Goal: Task Accomplishment & Management: Use online tool/utility

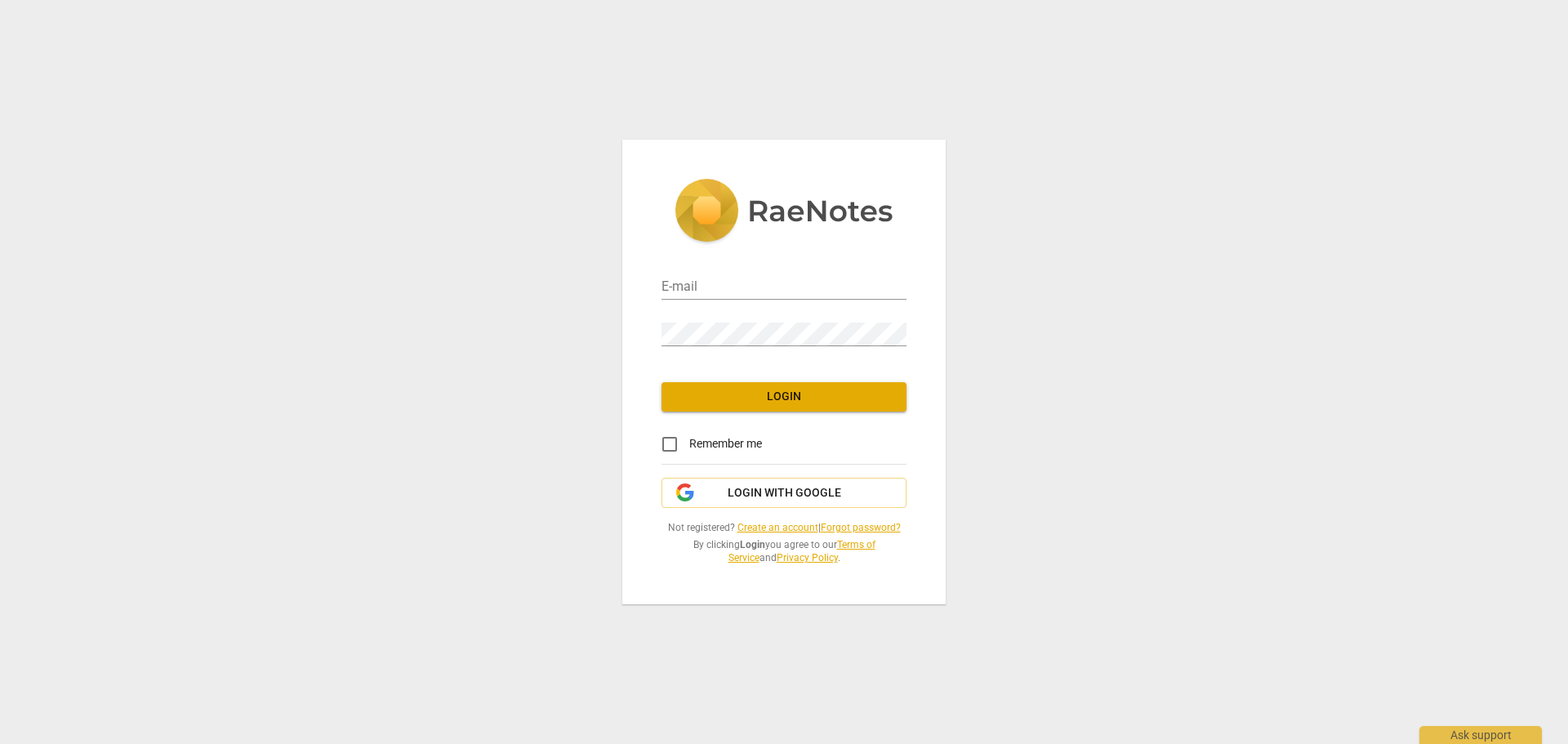
type input "jennifer@jenniferaskey.com"
click at [823, 393] on span "Login" at bounding box center [784, 396] width 219 height 16
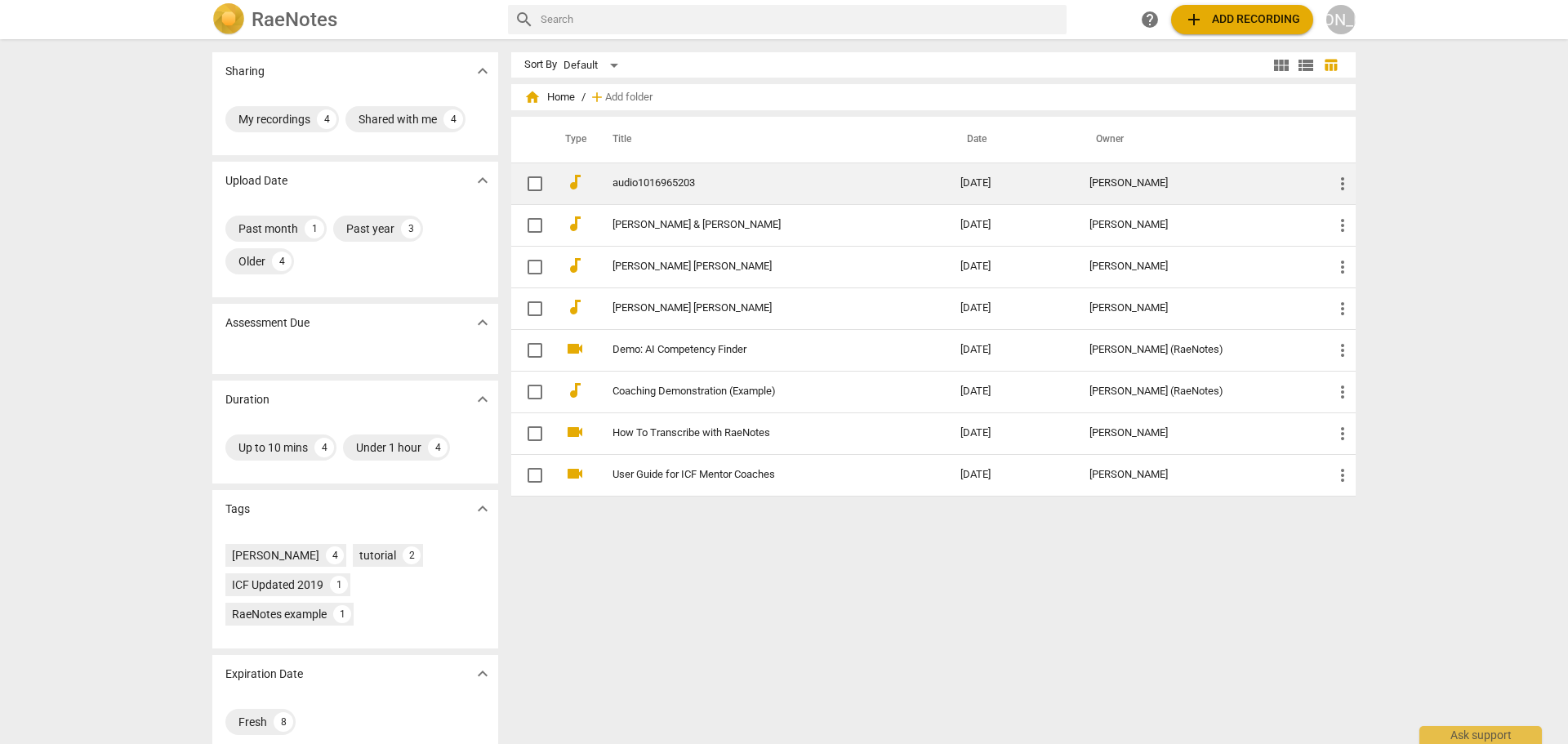
click at [903, 177] on td "audio1016965203" at bounding box center [770, 183] width 354 height 41
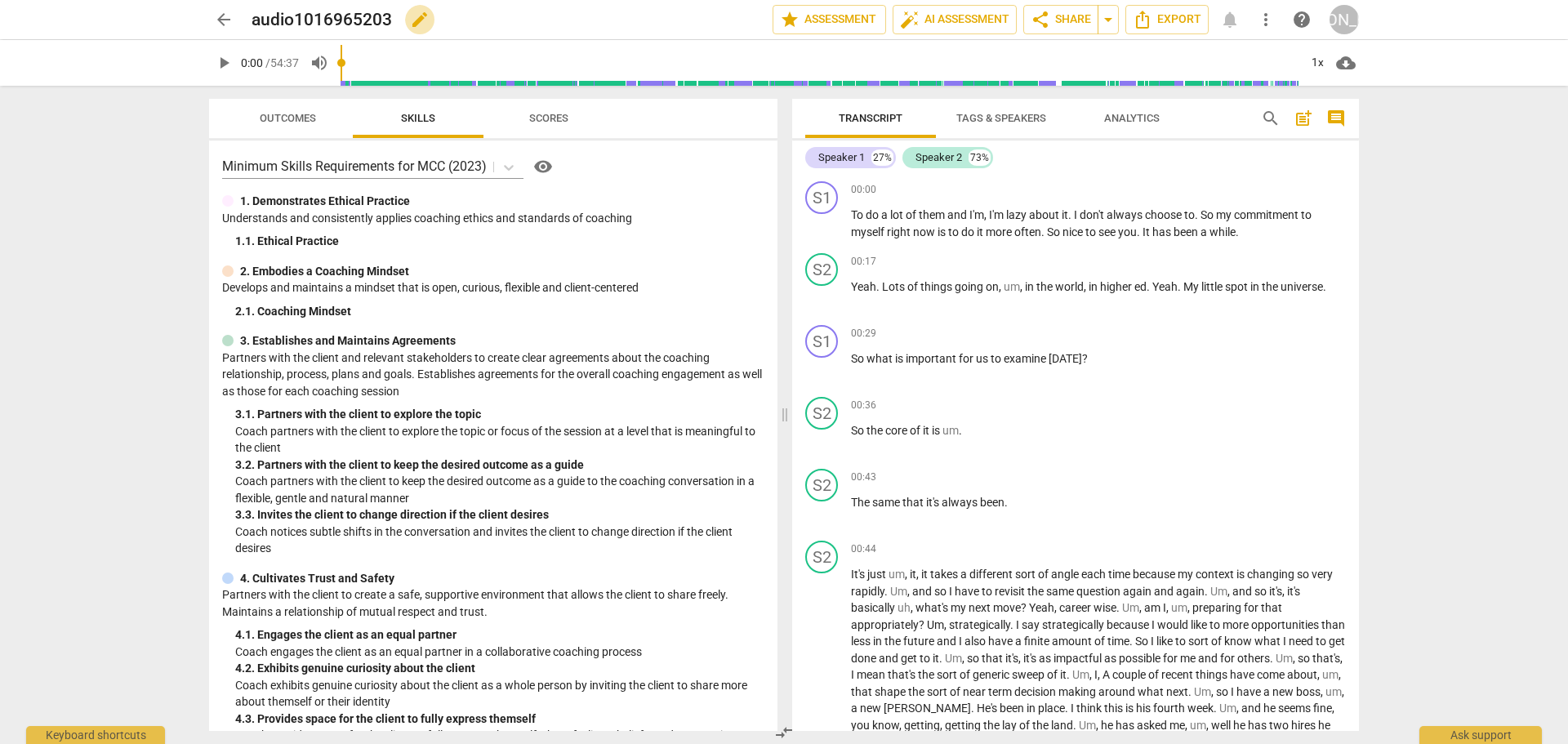
click at [416, 21] on span "edit" at bounding box center [420, 20] width 20 height 20
drag, startPoint x: 406, startPoint y: 17, endPoint x: 251, endPoint y: 22, distance: 155.1
click at [251, 22] on input "audio1016965203" at bounding box center [476, 20] width 450 height 31
type input "Amy K and Jennifer"
click at [145, 145] on div "arrow_back Amy K and Jennifer Amy K and Jennifer done clear star Assessment aut…" at bounding box center [784, 372] width 1568 height 744
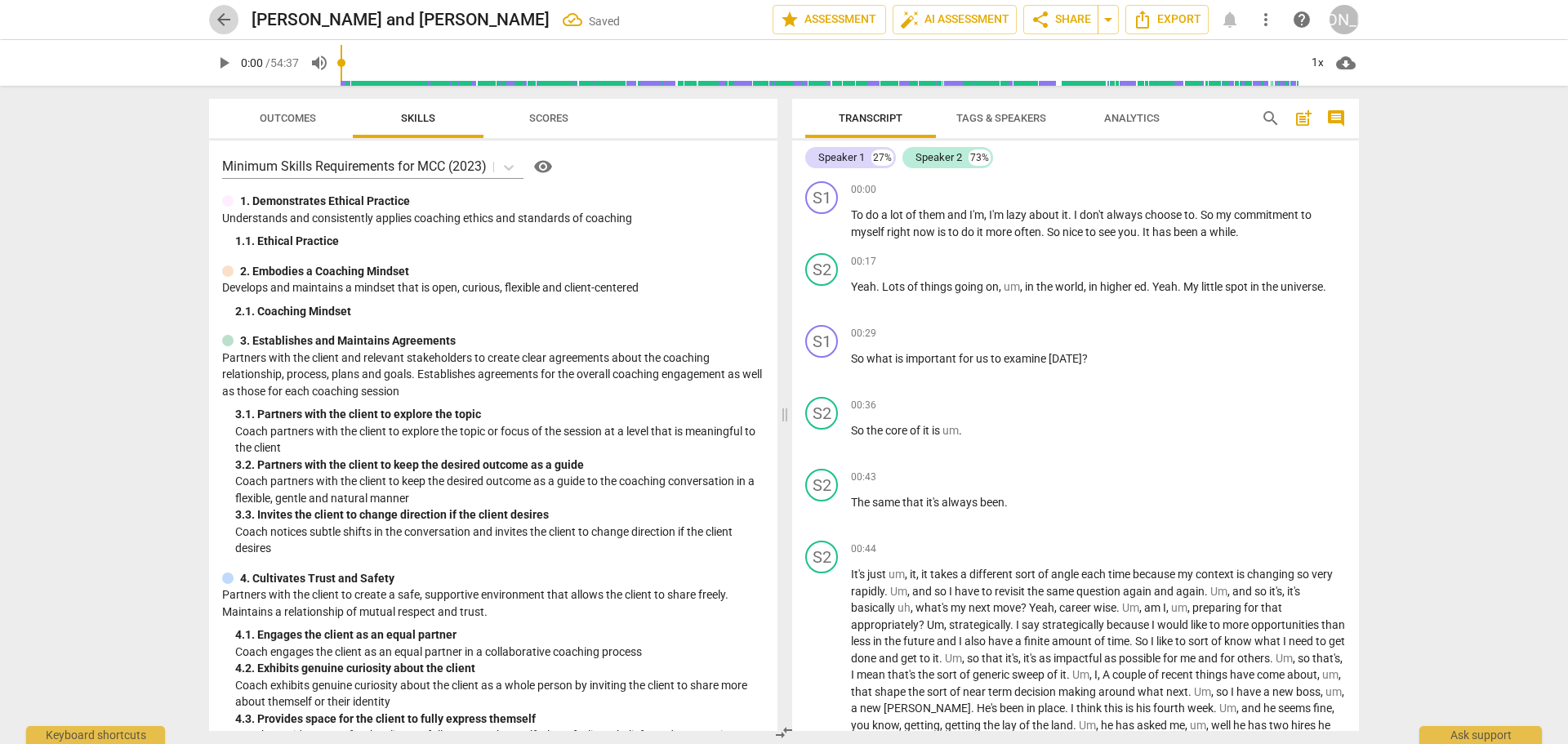
click at [215, 20] on span "arrow_back" at bounding box center [223, 20] width 20 height 20
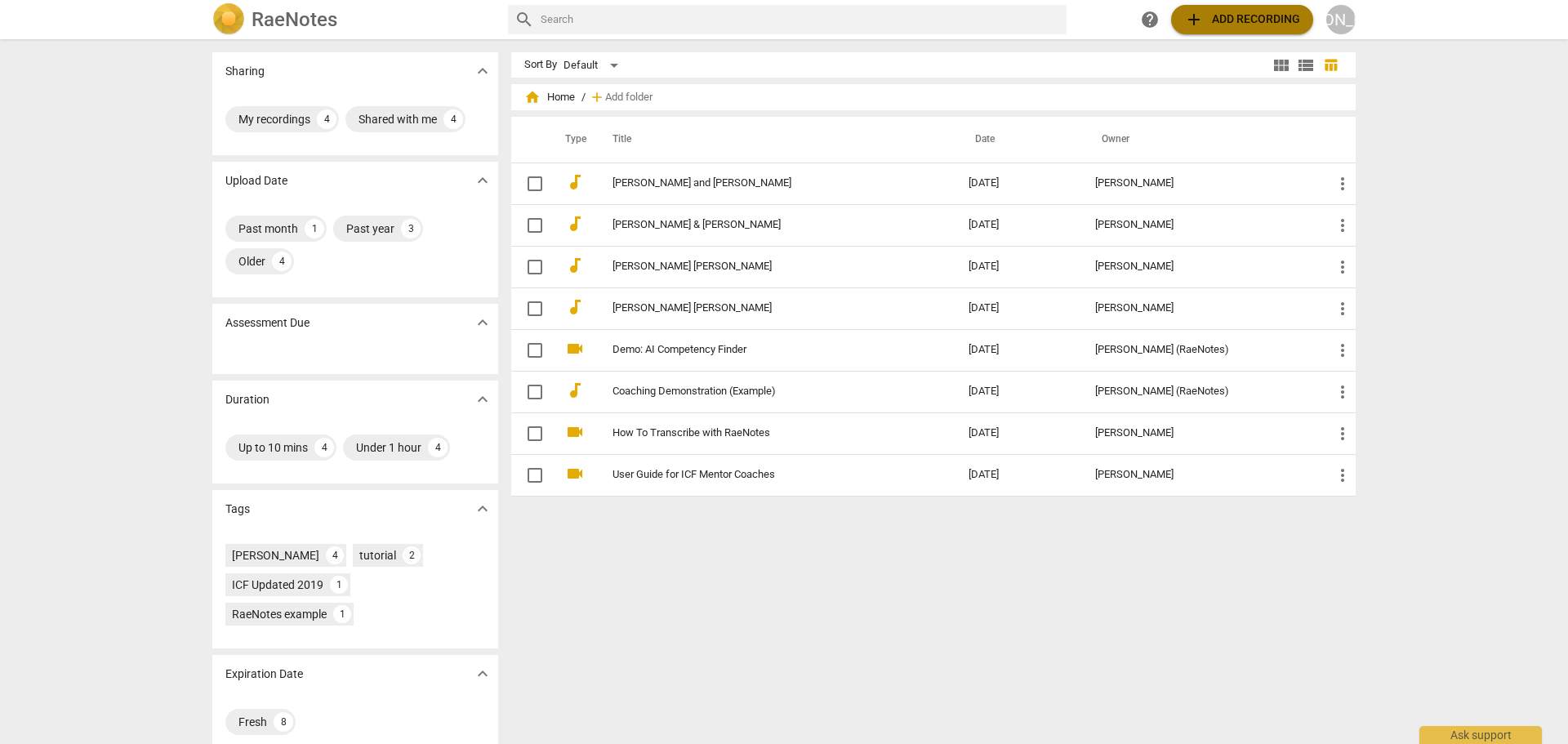
click at [1254, 19] on span "add Add recording" at bounding box center [1242, 20] width 116 height 20
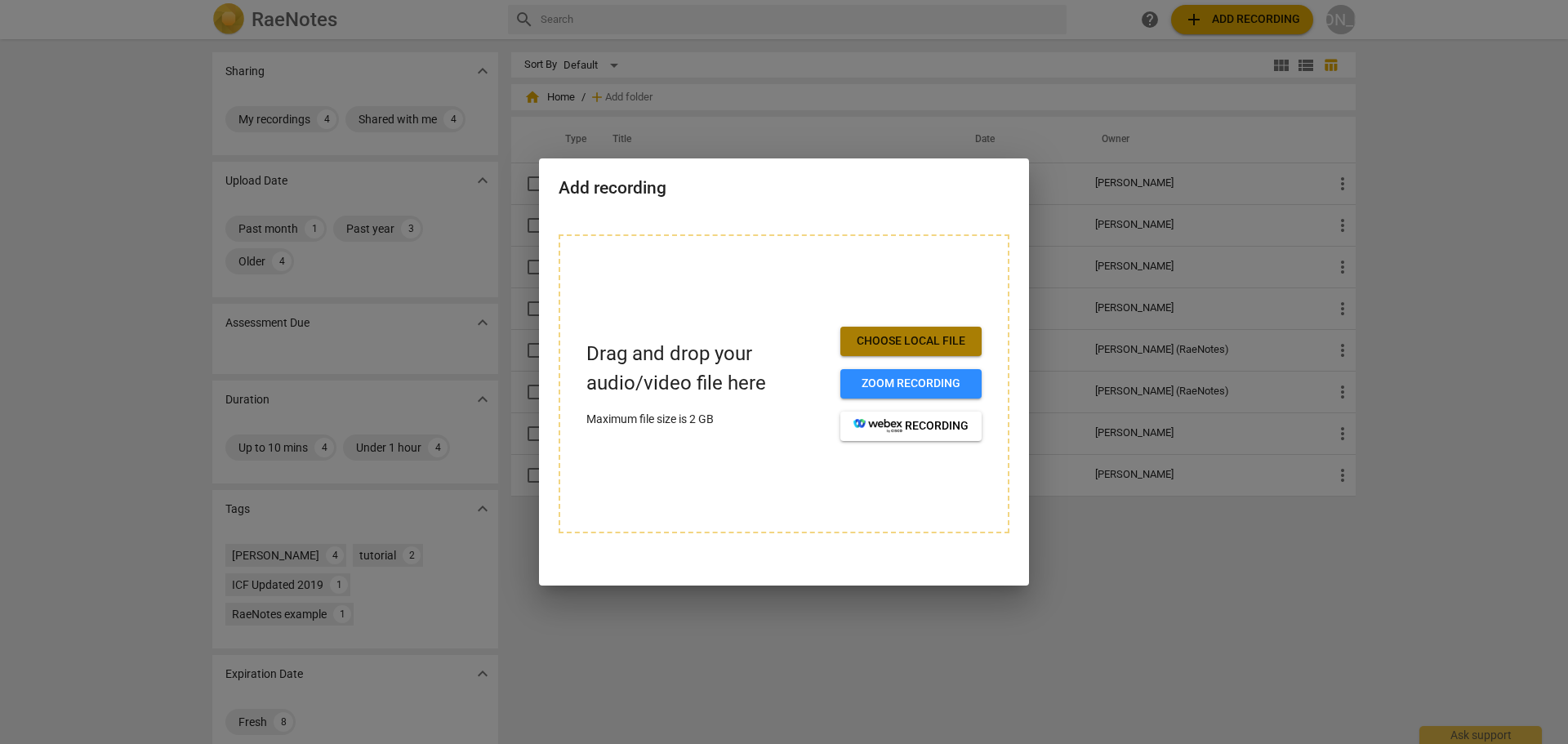
click at [910, 345] on span "Choose local file" at bounding box center [911, 341] width 115 height 16
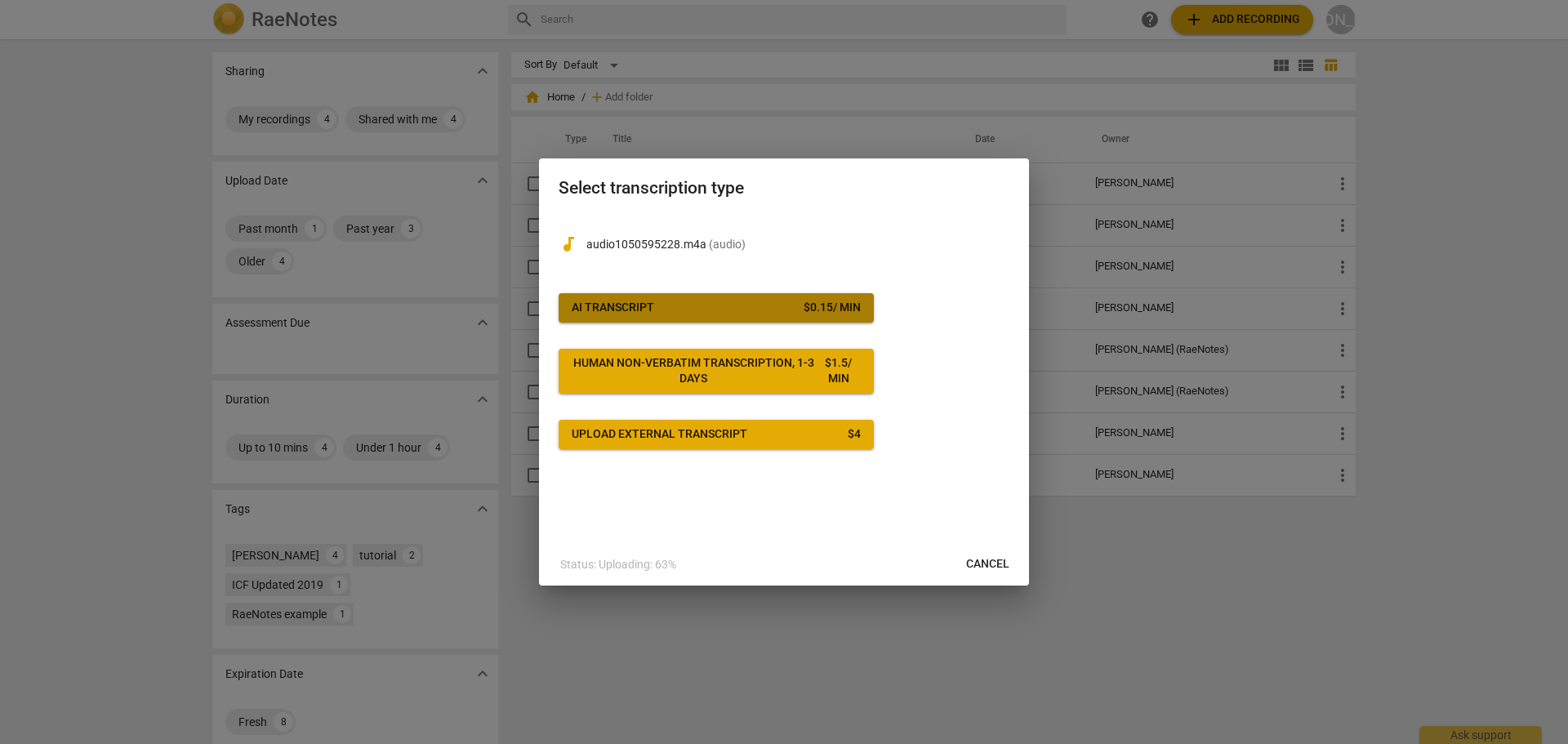
click at [725, 310] on span "AI Transcript $ 0.15 / min" at bounding box center [716, 308] width 289 height 16
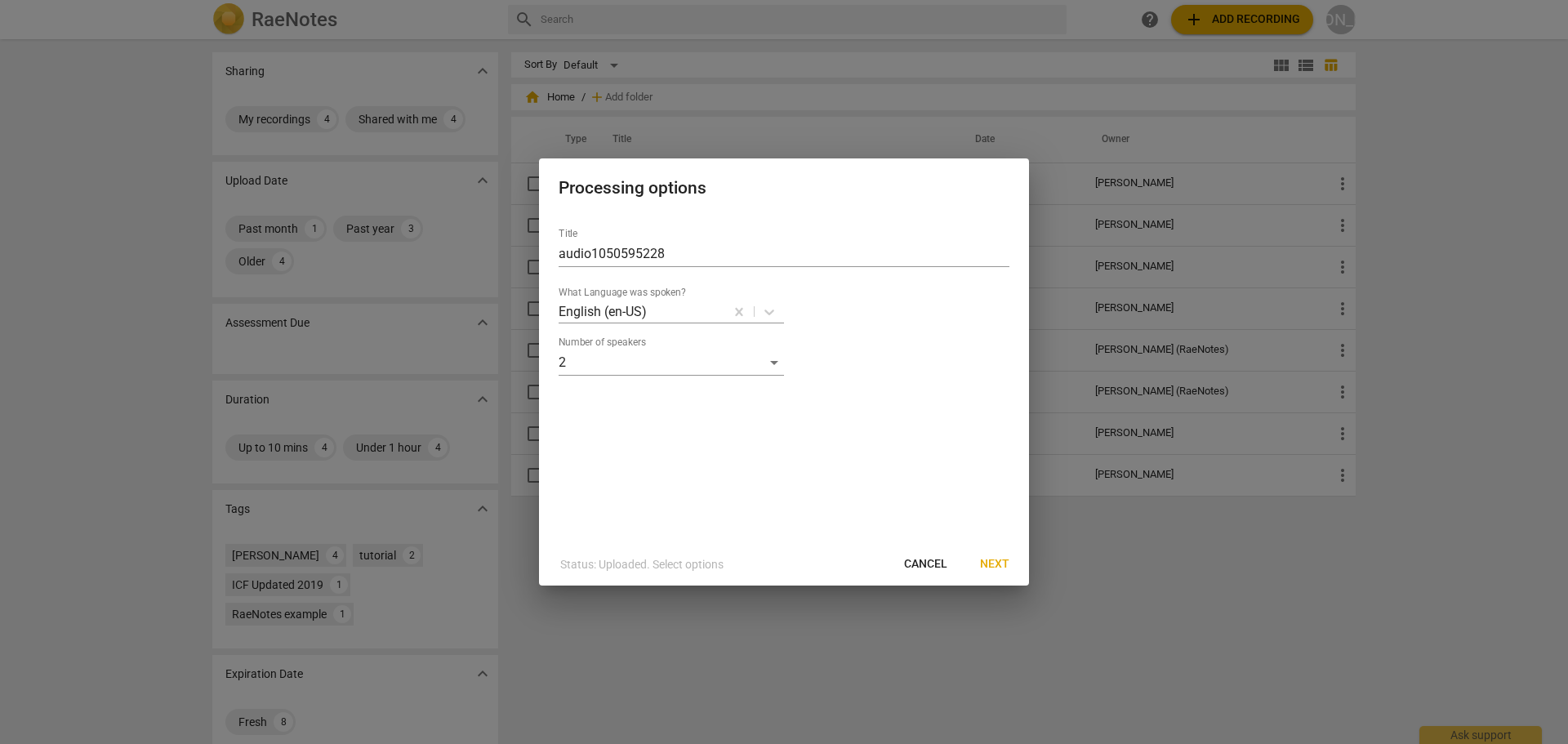
click at [1001, 567] on span "Next" at bounding box center [995, 564] width 30 height 16
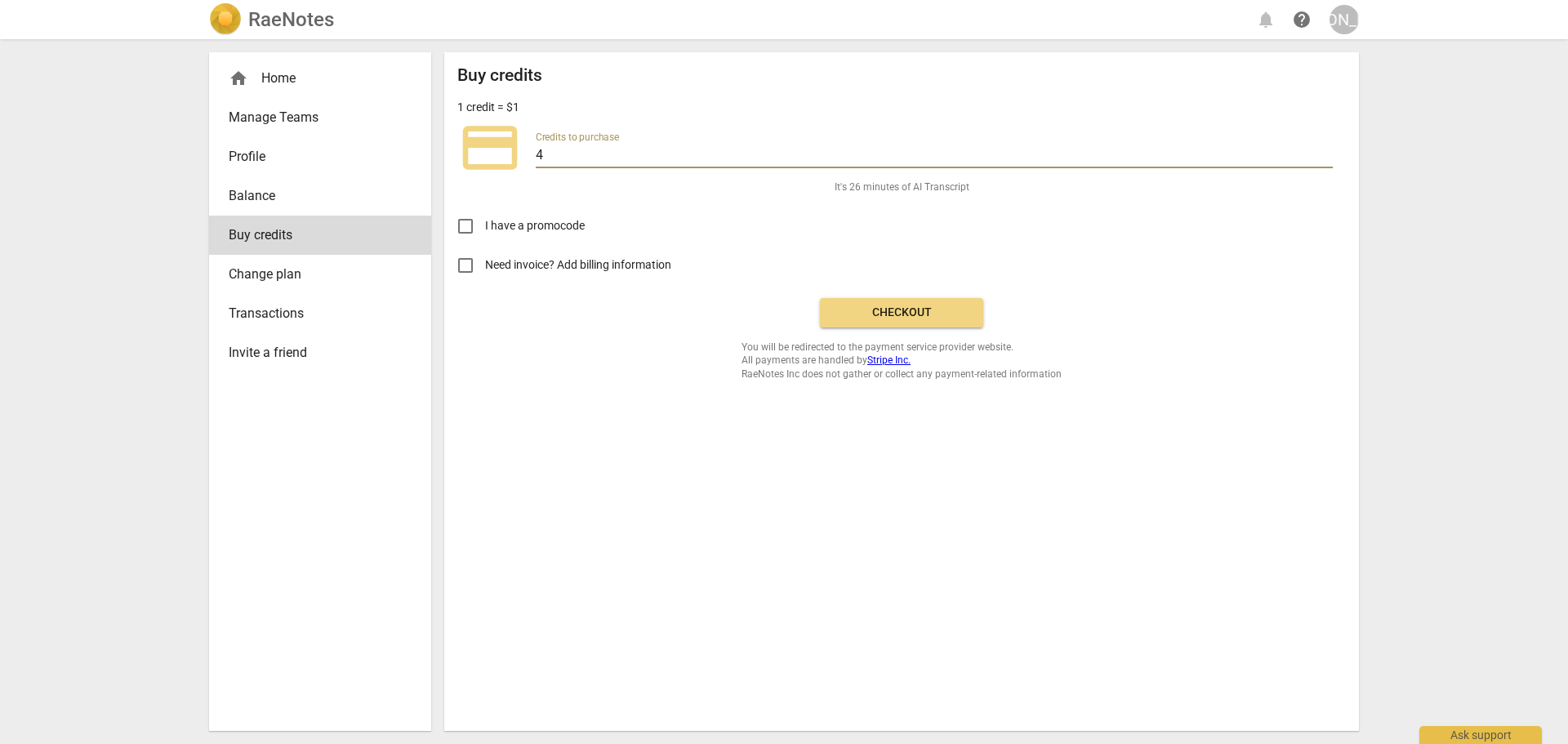
drag, startPoint x: 564, startPoint y: 150, endPoint x: 537, endPoint y: 153, distance: 27.2
click at [537, 153] on input "4" at bounding box center [934, 156] width 798 height 23
type input "10"
click at [885, 312] on span "Checkout" at bounding box center [902, 313] width 137 height 16
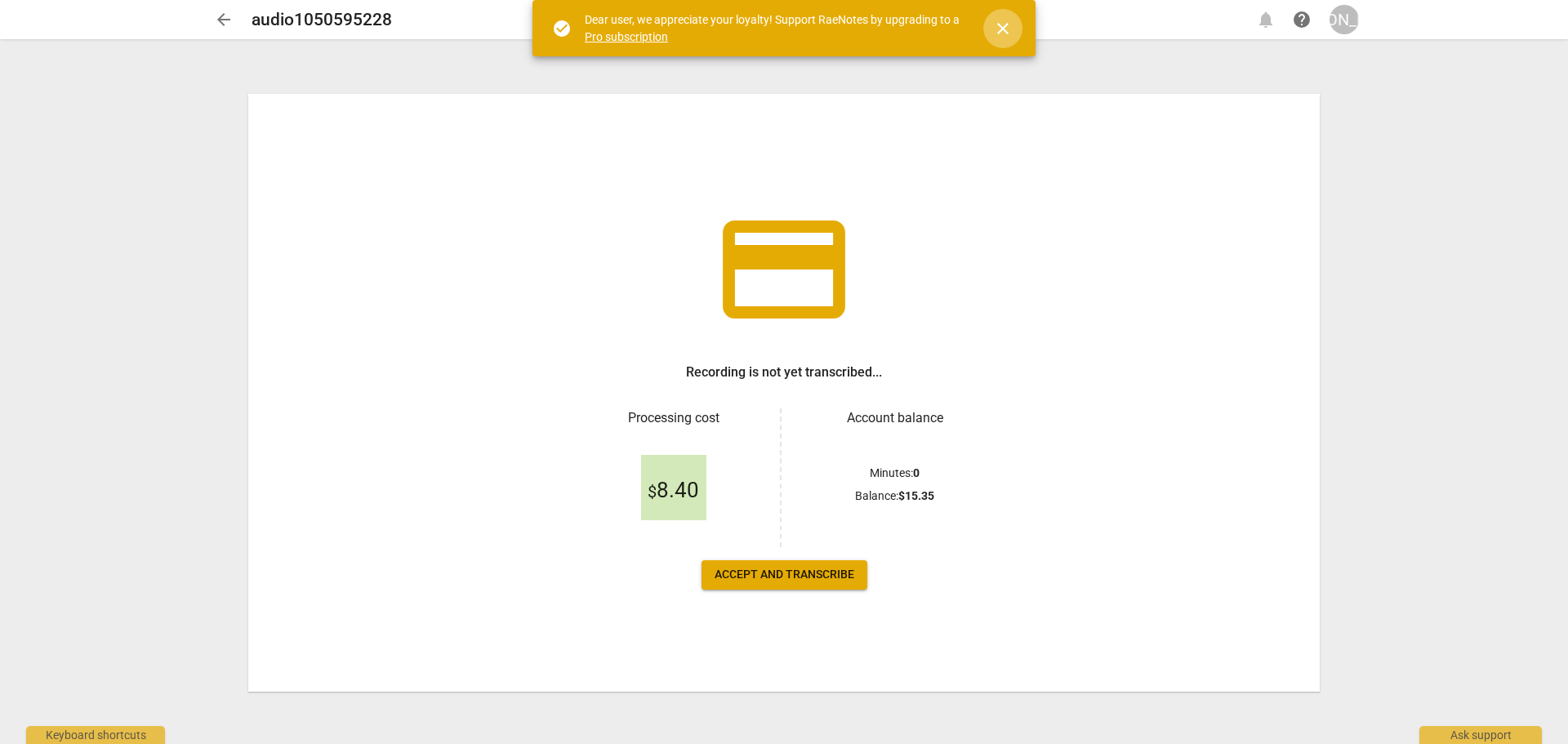
click at [1005, 28] on span "close" at bounding box center [1003, 29] width 20 height 20
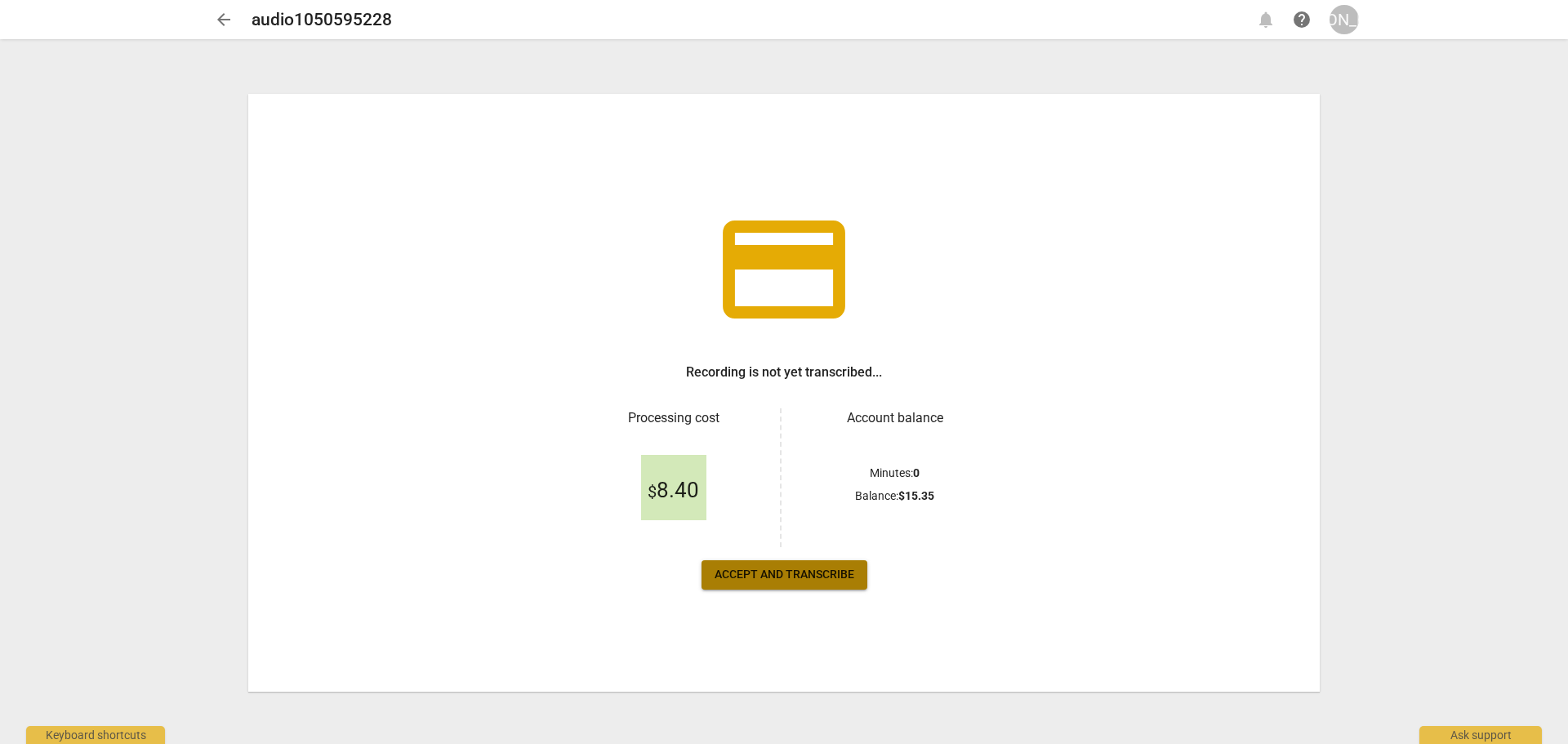
click at [751, 577] on span "Accept and transcribe" at bounding box center [784, 575] width 140 height 16
